Goal: Information Seeking & Learning: Learn about a topic

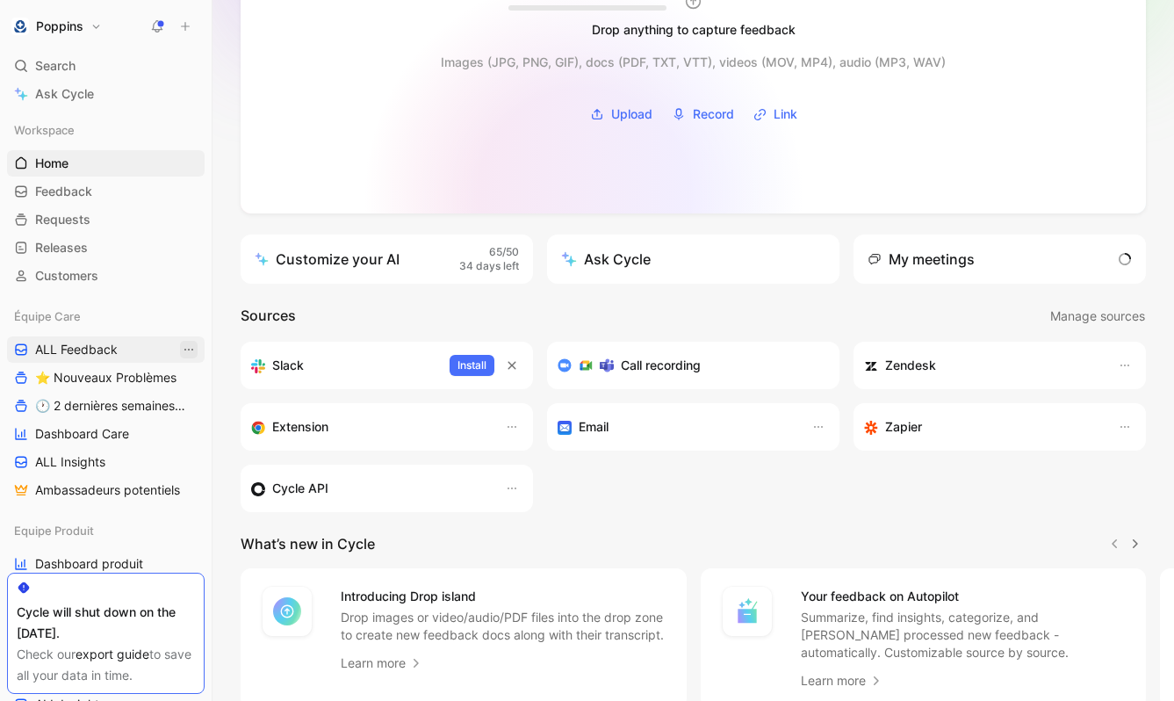
scroll to position [293, 0]
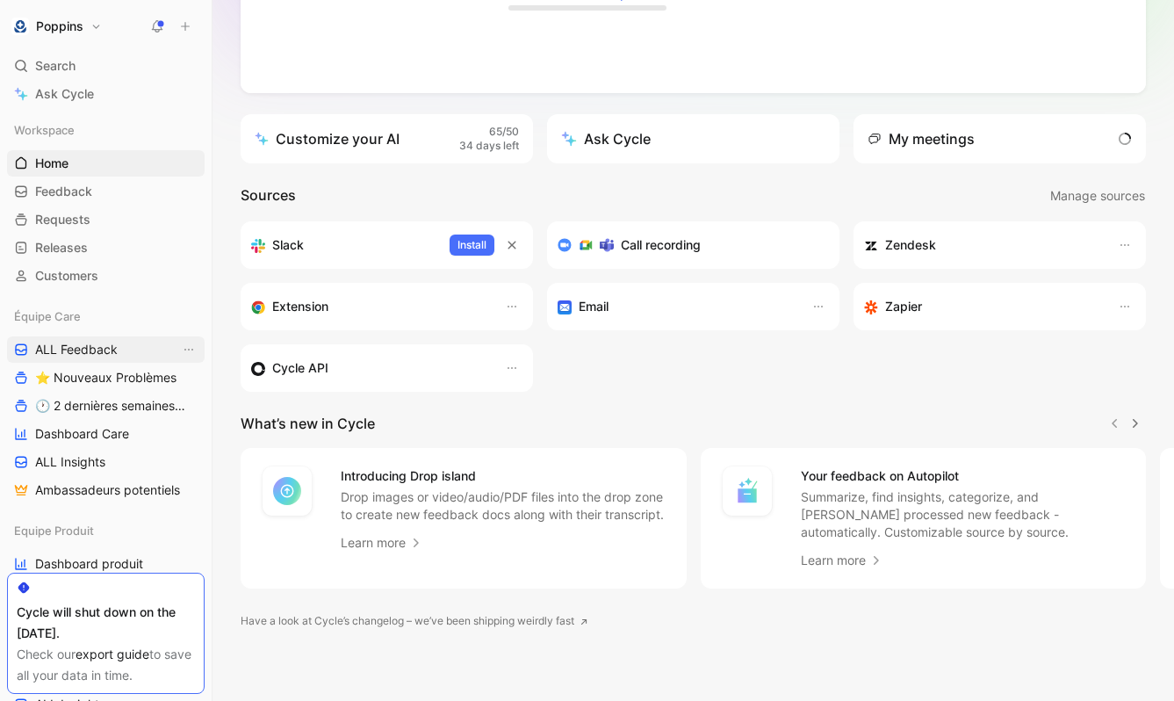
click at [141, 350] on link "ALL Feedback" at bounding box center [106, 349] width 198 height 26
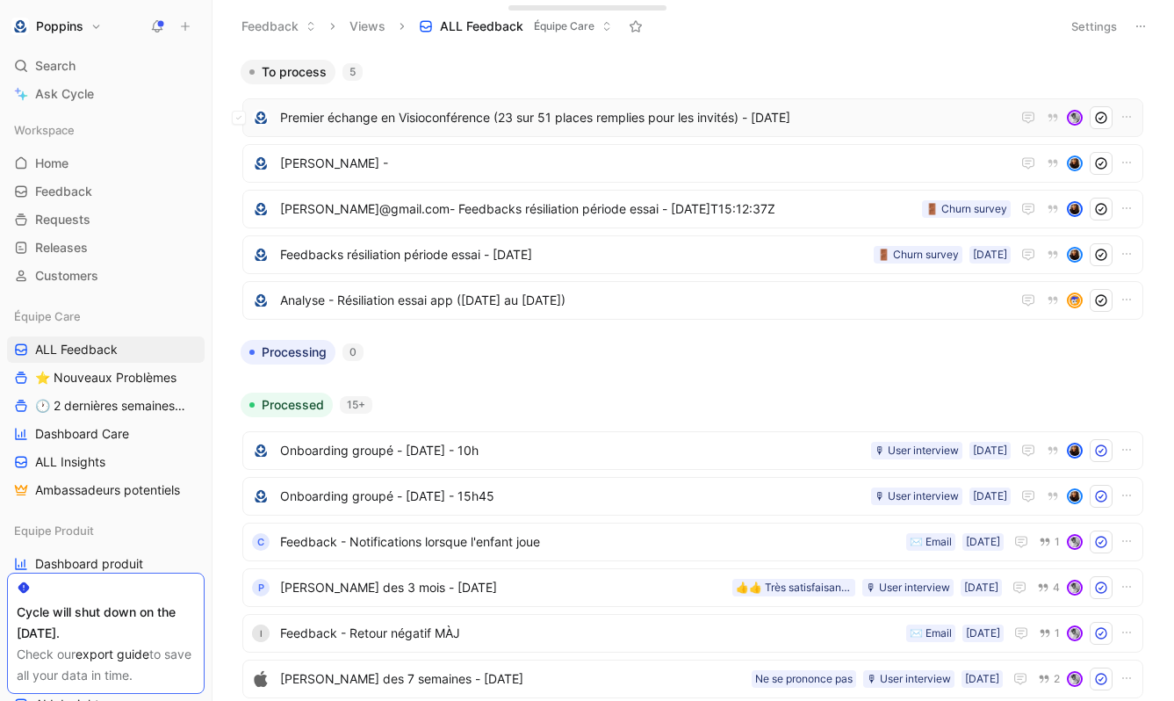
click at [480, 116] on span "Premier échange en Visioconférence (23 sur 51 places remplies pour les invités)…" at bounding box center [645, 117] width 731 height 21
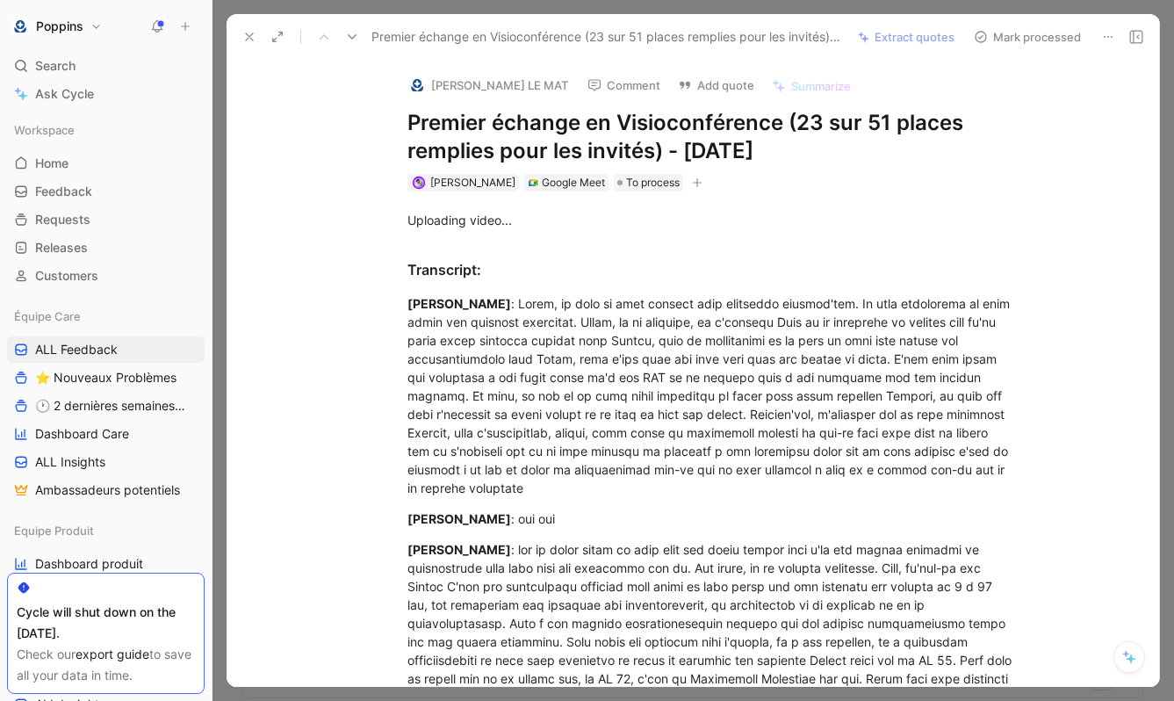
click at [552, 125] on h1 "Premier échange en Visioconférence (23 sur 51 places remplies pour les invités)…" at bounding box center [712, 137] width 608 height 56
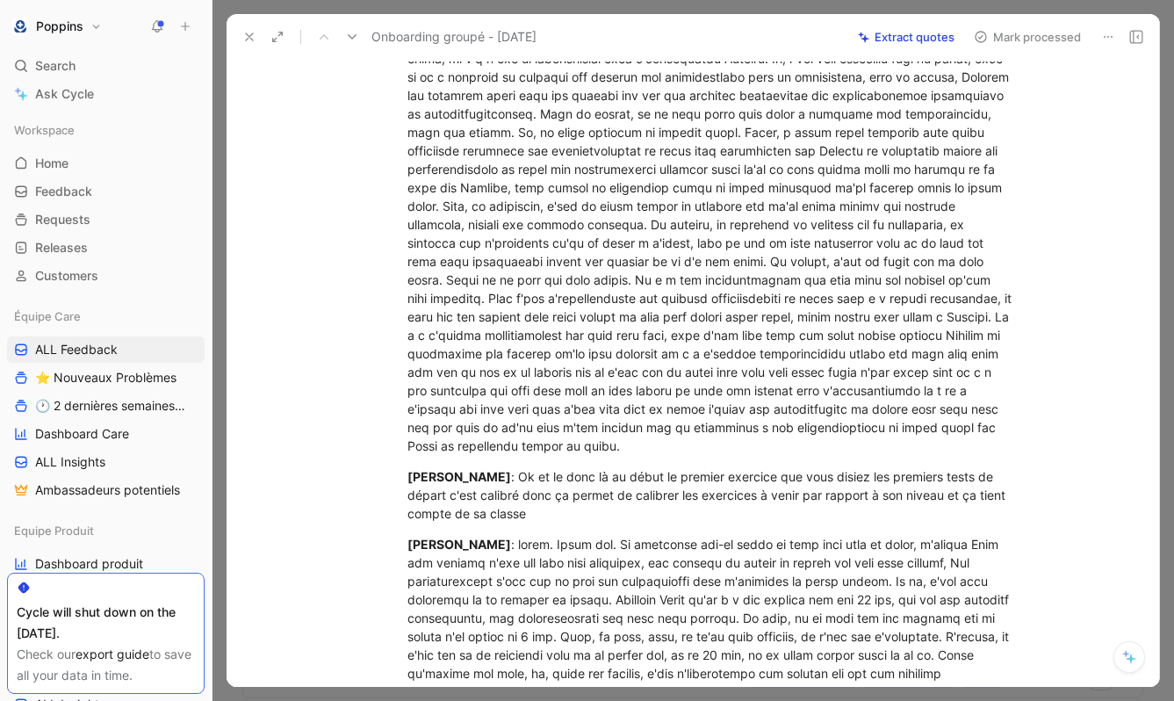
scroll to position [8002, 0]
